Goal: Check status: Check status

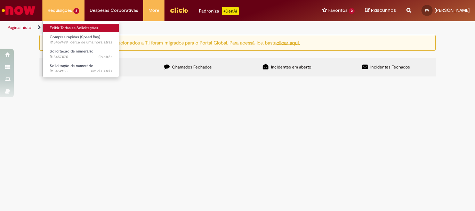
click at [64, 26] on link "Exibir Todas as Solicitações" at bounding box center [81, 28] width 77 height 8
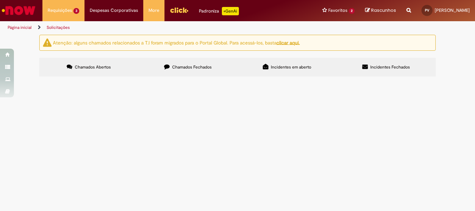
click at [190, 60] on label "Chamados Fechados" at bounding box center [188, 67] width 99 height 19
click at [0, 0] on span "Compras rápidas (Speed Buy)" at bounding box center [0, 0] width 0 height 0
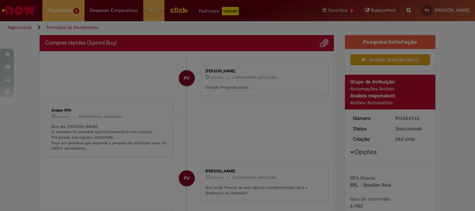
click at [115, 103] on div "Feedback" at bounding box center [237, 105] width 475 height 211
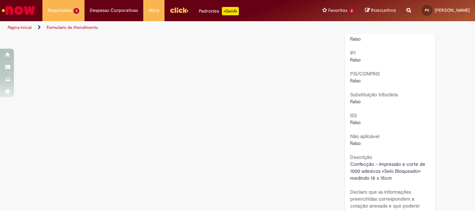
scroll to position [916, 0]
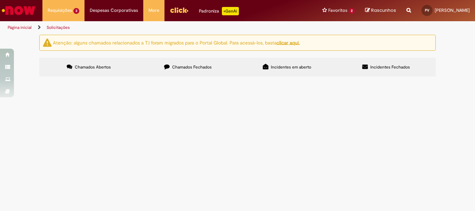
click at [185, 73] on label "Chamados Fechados" at bounding box center [188, 67] width 99 height 19
click at [0, 0] on span "Solicitação de numerário" at bounding box center [0, 0] width 0 height 0
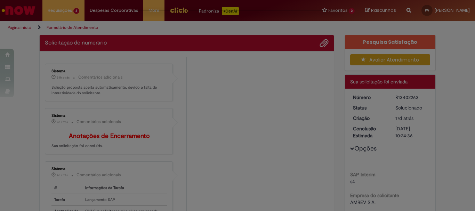
click at [102, 111] on div "Feedback" at bounding box center [237, 105] width 475 height 211
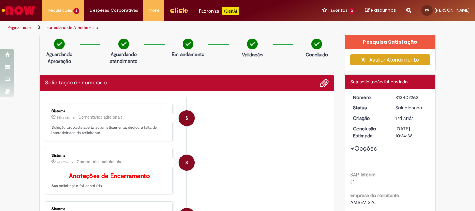
click at [317, 83] on li at bounding box center [322, 83] width 14 height 9
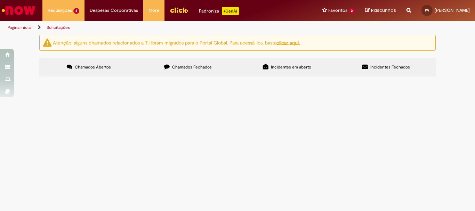
click at [186, 64] on label "Chamados Fechados" at bounding box center [188, 67] width 99 height 19
click at [0, 0] on td "[PERSON_NAME] 22578 - FEV/2025" at bounding box center [0, 0] width 0 height 0
click at [0, 0] on span "[PERSON_NAME] 22578 - FEV/2025" at bounding box center [0, 0] width 0 height 0
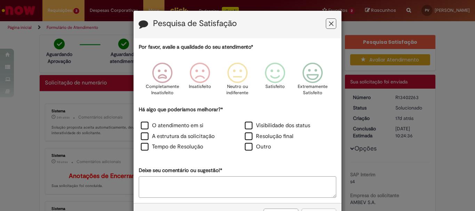
click at [329, 23] on icon "Feedback" at bounding box center [331, 23] width 5 height 7
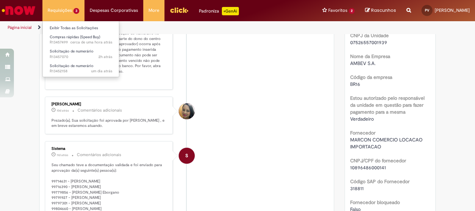
scroll to position [139, 0]
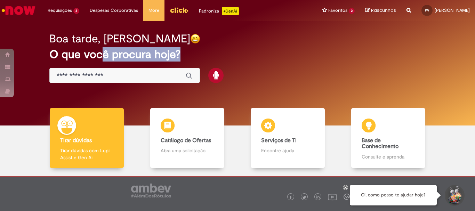
click at [102, 70] on div "Boa tarde, Pedro O que você procura hoje?" at bounding box center [237, 58] width 401 height 59
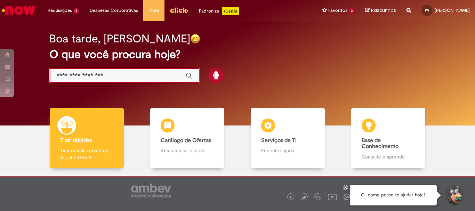
click at [116, 78] on input "Basta digitar aqui" at bounding box center [118, 76] width 122 height 8
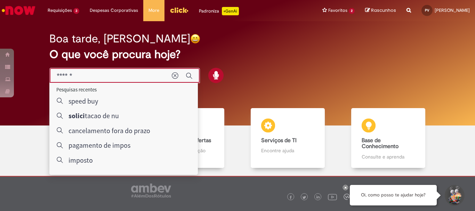
type input "*******"
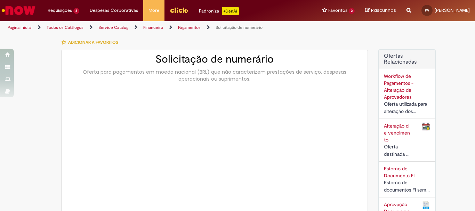
type input "********"
type input "**********"
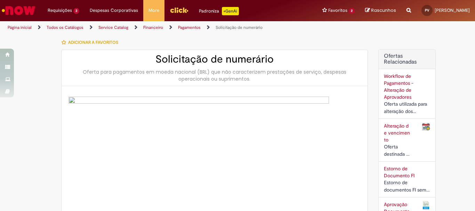
type input "****"
type input "**********"
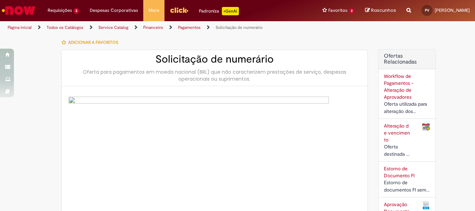
type input "**********"
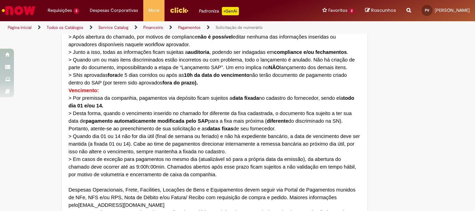
type input "**********"
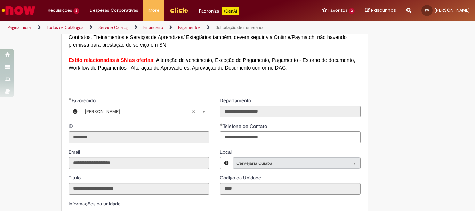
scroll to position [696, 0]
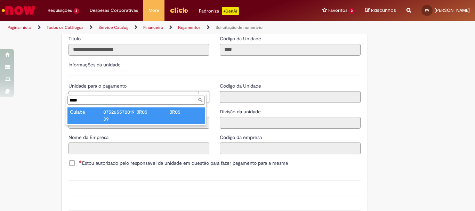
type input "****"
type input "******"
type input "**********"
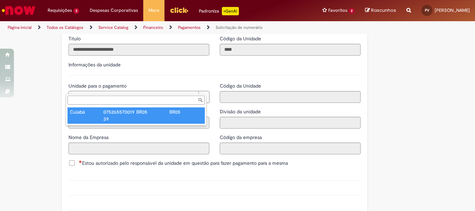
type input "****"
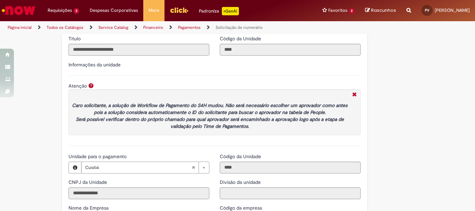
scroll to position [835, 0]
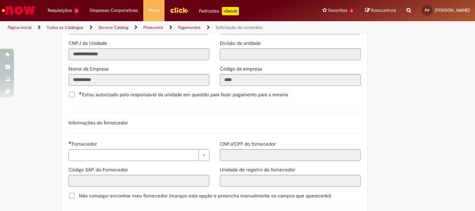
click at [79, 91] on span "Estou autorizado pelo responsável da unidade em questão para fazer pagamento pa…" at bounding box center [183, 94] width 209 height 7
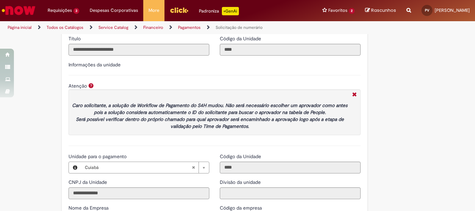
scroll to position [661, 0]
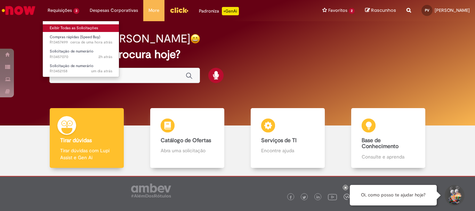
click at [70, 29] on link "Exibir Todas as Solicitações" at bounding box center [81, 28] width 77 height 8
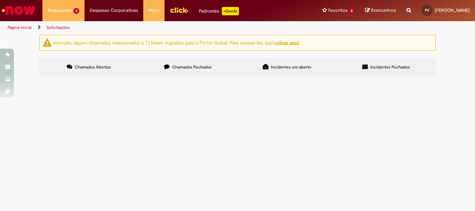
click at [187, 68] on span "Chamados Fechados" at bounding box center [192, 67] width 40 height 6
click at [108, 69] on span "Chamados Abertos" at bounding box center [93, 67] width 36 height 6
click at [0, 0] on span "Solicitação de numerário" at bounding box center [0, 0] width 0 height 0
click at [110, 132] on main "Solicitações Atenção: alguns chamados relacionados a T.I foram migrados para o …" at bounding box center [237, 122] width 475 height 177
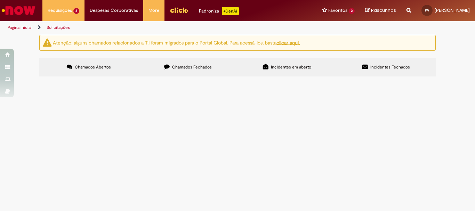
click at [182, 69] on span "Chamados Fechados" at bounding box center [192, 67] width 40 height 6
click at [88, 61] on label "Chamados Abertos" at bounding box center [88, 67] width 99 height 19
click at [0, 0] on span "[PERSON_NAME] 22578 - FEV/2025" at bounding box center [0, 0] width 0 height 0
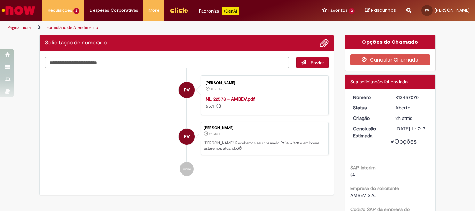
click at [184, 134] on span "PV" at bounding box center [187, 136] width 6 height 17
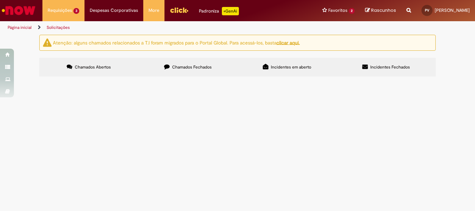
click at [195, 71] on label "Chamados Fechados" at bounding box center [188, 67] width 99 height 19
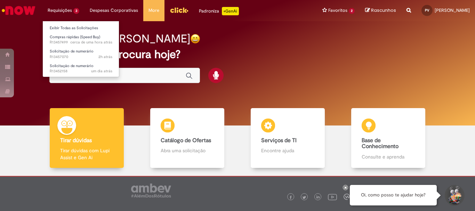
click at [64, 22] on ul "Exibir Todas as Solicitações Compras rápidas (Speed Buy) cerca de uma hora atrá…" at bounding box center [80, 49] width 77 height 56
click at [67, 29] on link "Exibir Todas as Solicitações" at bounding box center [81, 28] width 77 height 8
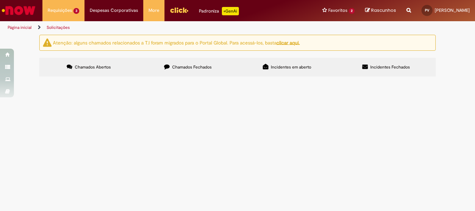
click at [174, 70] on label "Chamados Fechados" at bounding box center [188, 67] width 99 height 19
click at [0, 0] on span "Pesquisa de Repasse Banco" at bounding box center [0, 0] width 0 height 0
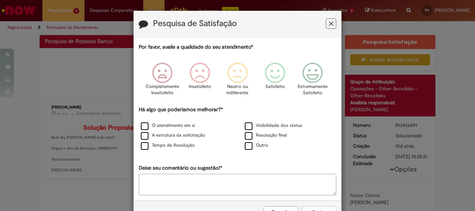
click at [329, 25] on icon "Feedback" at bounding box center [331, 23] width 5 height 7
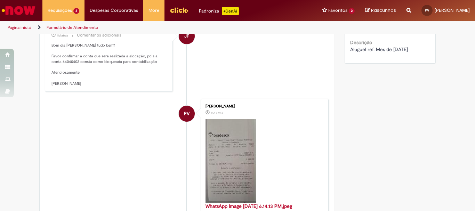
scroll to position [313, 0]
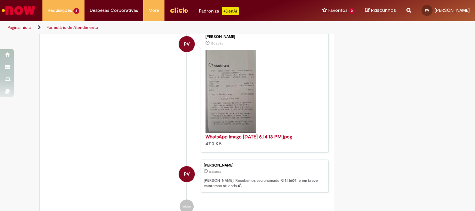
click at [237, 104] on img "Histórico de tíquete" at bounding box center [231, 92] width 51 height 84
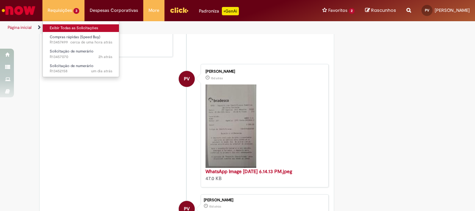
click at [79, 31] on link "Exibir Todas as Solicitações" at bounding box center [81, 28] width 77 height 8
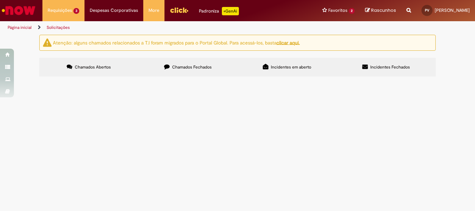
click at [183, 70] on label "Chamados Fechados" at bounding box center [188, 67] width 99 height 19
click at [0, 0] on link at bounding box center [0, 0] width 0 height 0
click at [0, 0] on span "Pesquisa de Repasse Banco" at bounding box center [0, 0] width 0 height 0
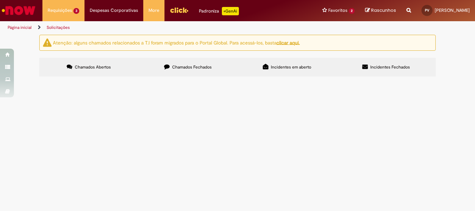
click at [0, 0] on span "Pesquisa de Repasse Banco" at bounding box center [0, 0] width 0 height 0
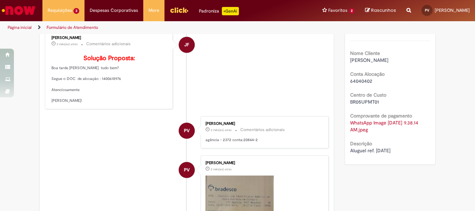
scroll to position [40, 0]
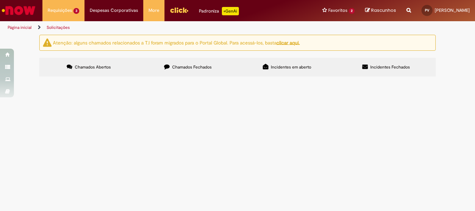
click at [184, 67] on span "Chamados Fechados" at bounding box center [192, 67] width 40 height 6
click at [87, 68] on span "Chamados Abertos" at bounding box center [93, 67] width 36 height 6
click at [96, 66] on span "Chamados Abertos" at bounding box center [93, 67] width 36 height 6
click at [0, 0] on span "Compras rápidas (Speed Buy)" at bounding box center [0, 0] width 0 height 0
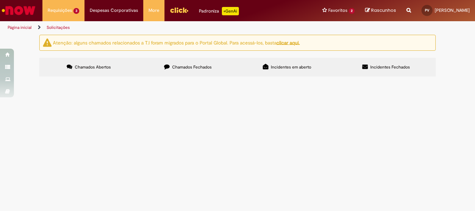
click at [0, 0] on span "Compras rápidas (Speed Buy)" at bounding box center [0, 0] width 0 height 0
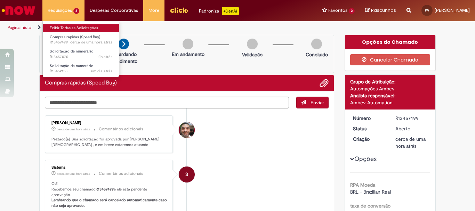
click at [57, 30] on link "Exibir Todas as Solicitações" at bounding box center [81, 28] width 77 height 8
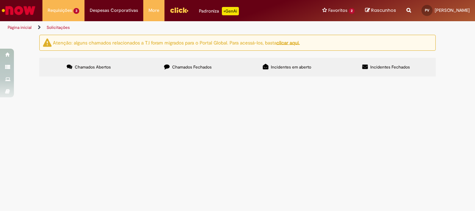
click at [199, 58] on label "Chamados Fechados" at bounding box center [188, 67] width 99 height 19
click at [265, 65] on icon at bounding box center [266, 67] width 6 height 6
click at [83, 68] on span "Chamados Abertos" at bounding box center [93, 67] width 36 height 6
click at [0, 0] on span "Solicitação de numerário" at bounding box center [0, 0] width 0 height 0
click at [114, 136] on main "Solicitações Atenção: alguns chamados relacionados a T.I foram migrados para o …" at bounding box center [237, 122] width 475 height 177
